Goal: Task Accomplishment & Management: Complete application form

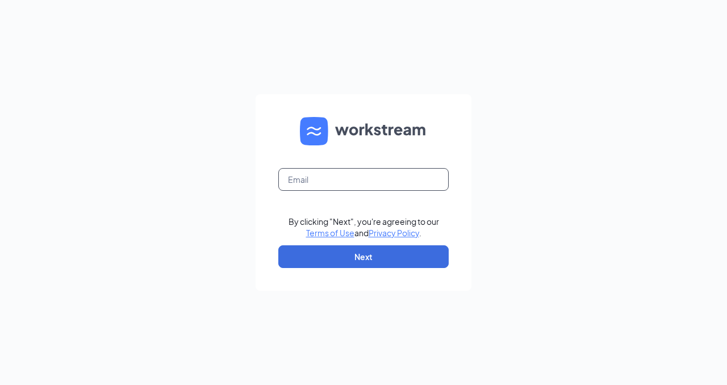
click at [323, 182] on input "text" at bounding box center [363, 179] width 170 height 23
type input "anthonydawson1229@gmail.com"
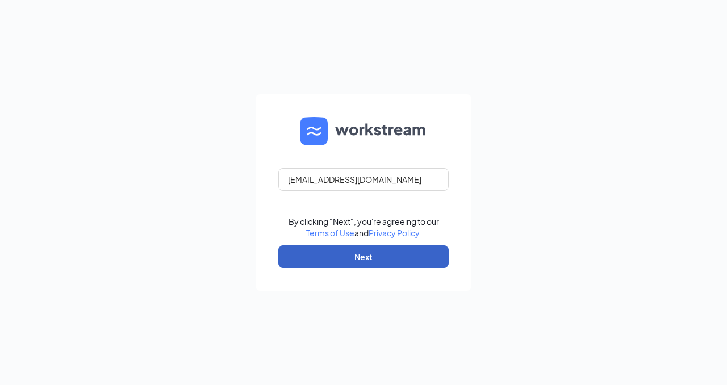
click at [336, 262] on button "Next" at bounding box center [363, 256] width 170 height 23
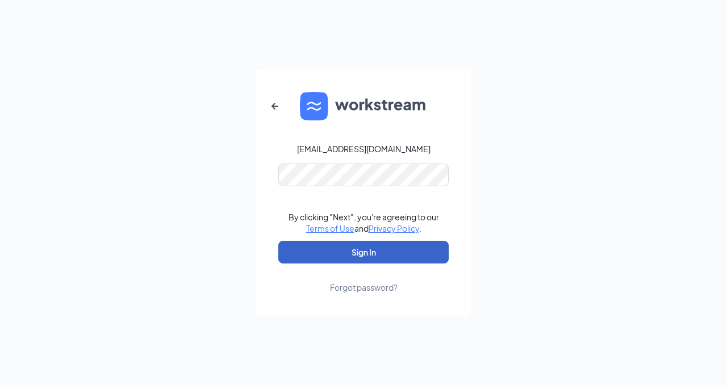
click at [381, 252] on button "Sign In" at bounding box center [363, 252] width 170 height 23
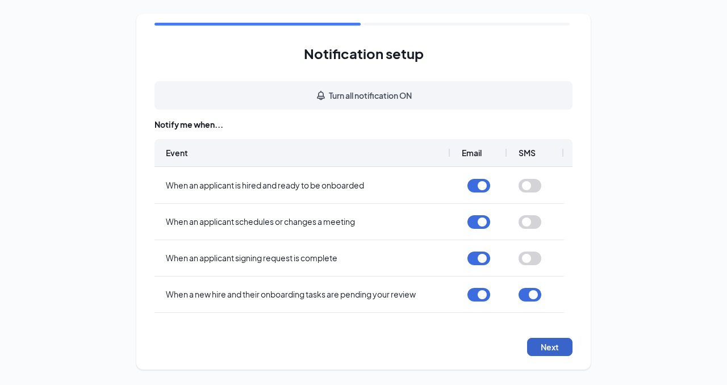
click at [549, 352] on button "Next" at bounding box center [549, 347] width 45 height 18
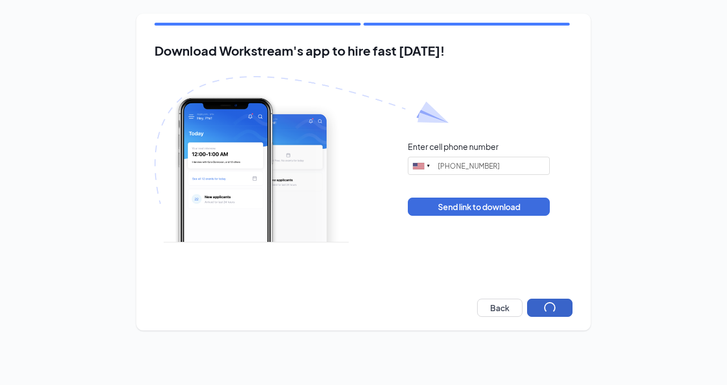
type input "[PHONE_NUMBER]"
click at [545, 310] on button "Next" at bounding box center [549, 308] width 45 height 18
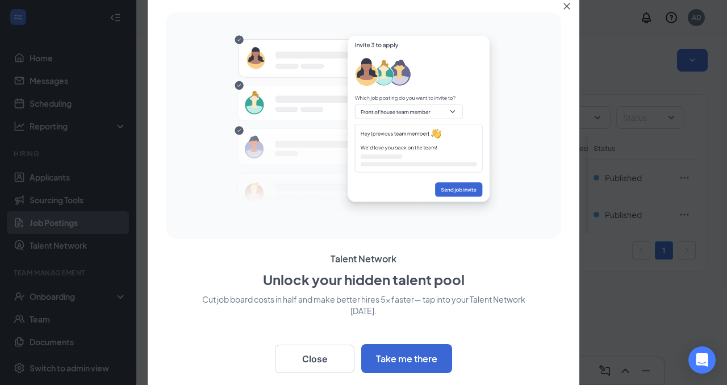
click at [569, 7] on icon "Close" at bounding box center [566, 6] width 7 height 7
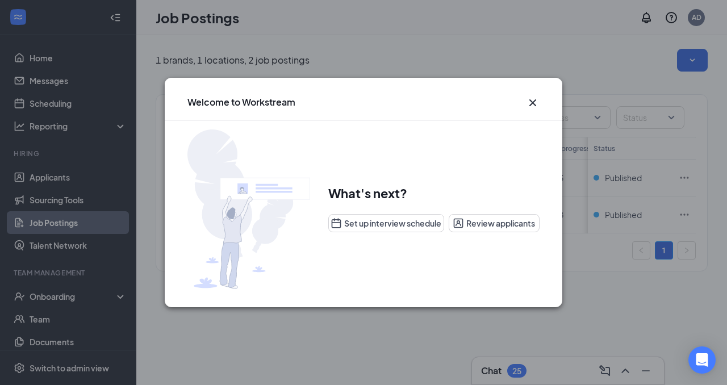
click at [529, 104] on icon "Cross" at bounding box center [533, 103] width 14 height 14
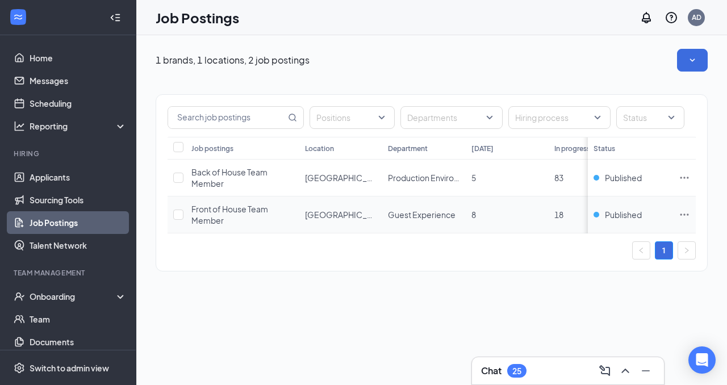
click at [246, 210] on span "Front of House Team Member" at bounding box center [229, 215] width 77 height 22
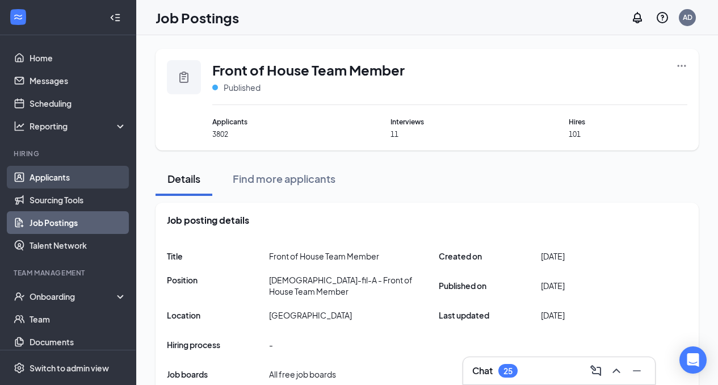
click at [50, 185] on link "Applicants" at bounding box center [78, 177] width 97 height 23
